Goal: Navigation & Orientation: Find specific page/section

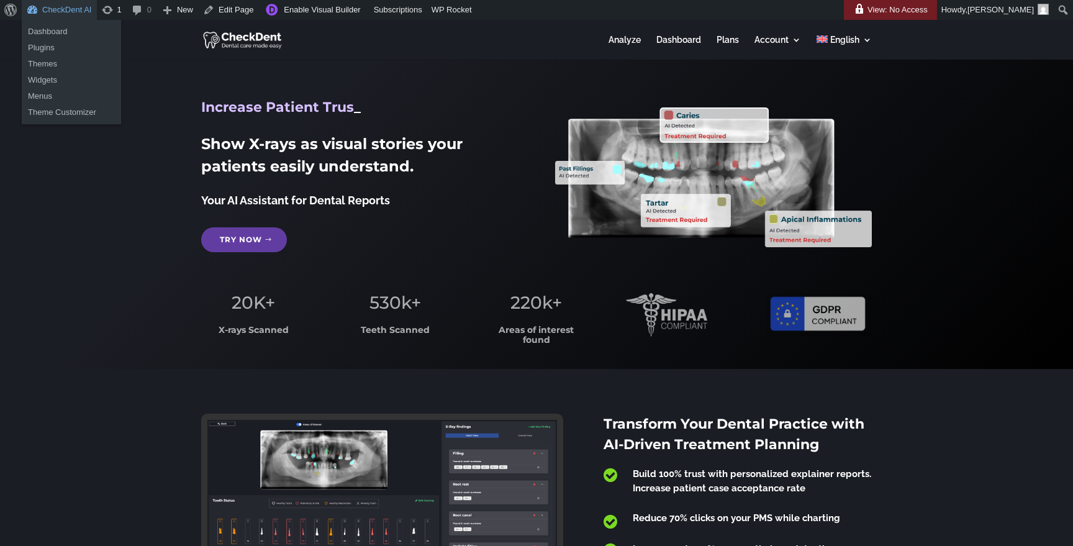
click at [68, 12] on link "CheckDent AI" at bounding box center [59, 10] width 75 height 20
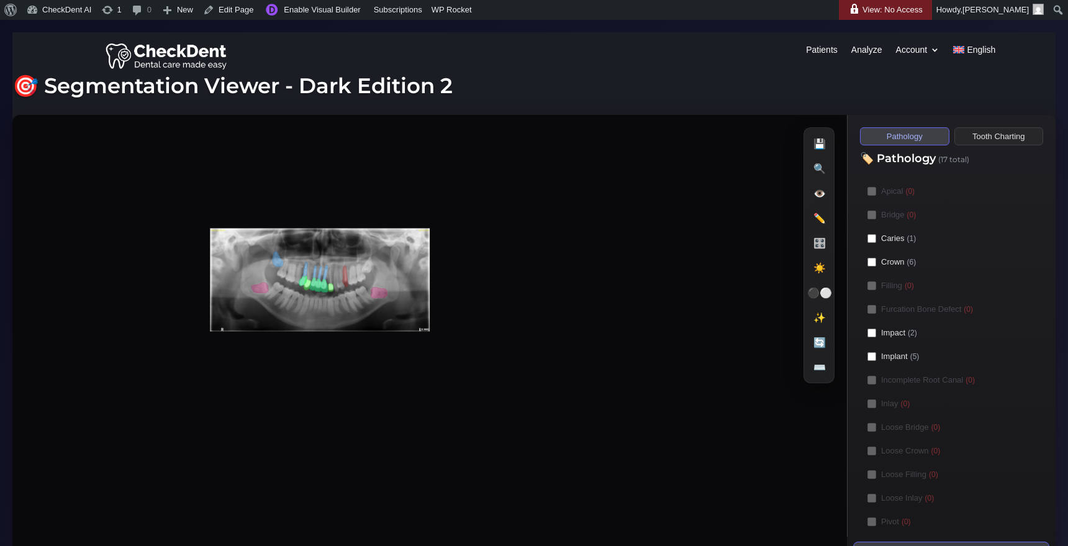
scroll to position [58, 0]
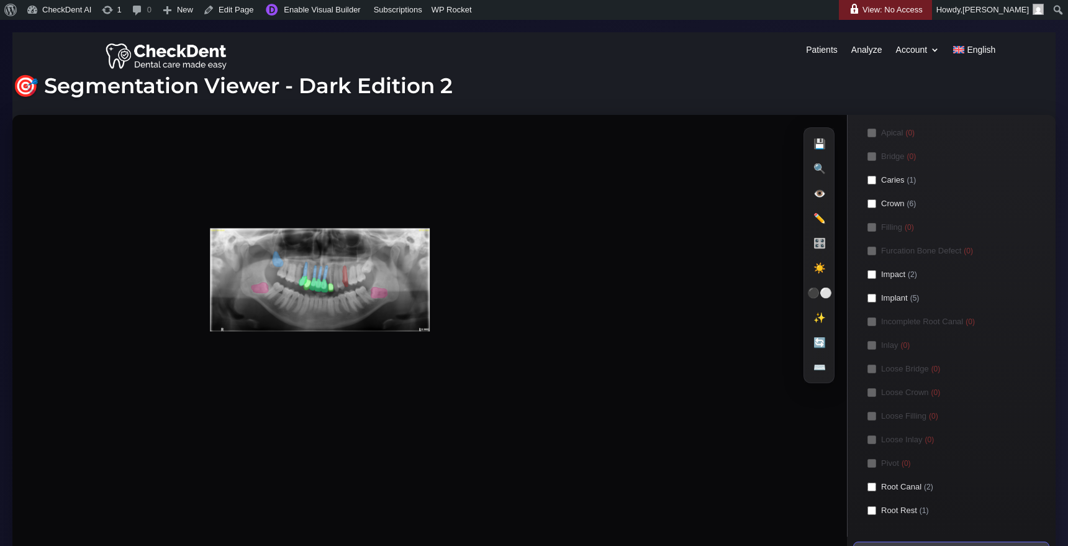
drag, startPoint x: 637, startPoint y: 460, endPoint x: 646, endPoint y: 484, distance: 25.6
click at [646, 484] on icon at bounding box center [429, 310] width 835 height 391
drag, startPoint x: 522, startPoint y: 389, endPoint x: 584, endPoint y: 382, distance: 61.9
click at [584, 382] on icon at bounding box center [429, 310] width 835 height 391
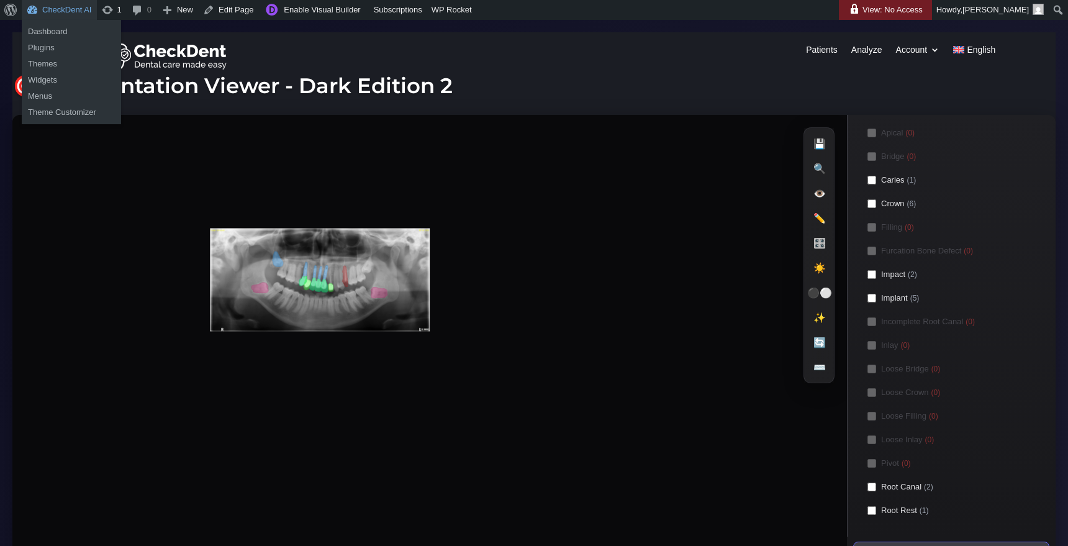
click at [64, 11] on link "CheckDent AI" at bounding box center [59, 10] width 75 height 20
